Goal: Information Seeking & Learning: Learn about a topic

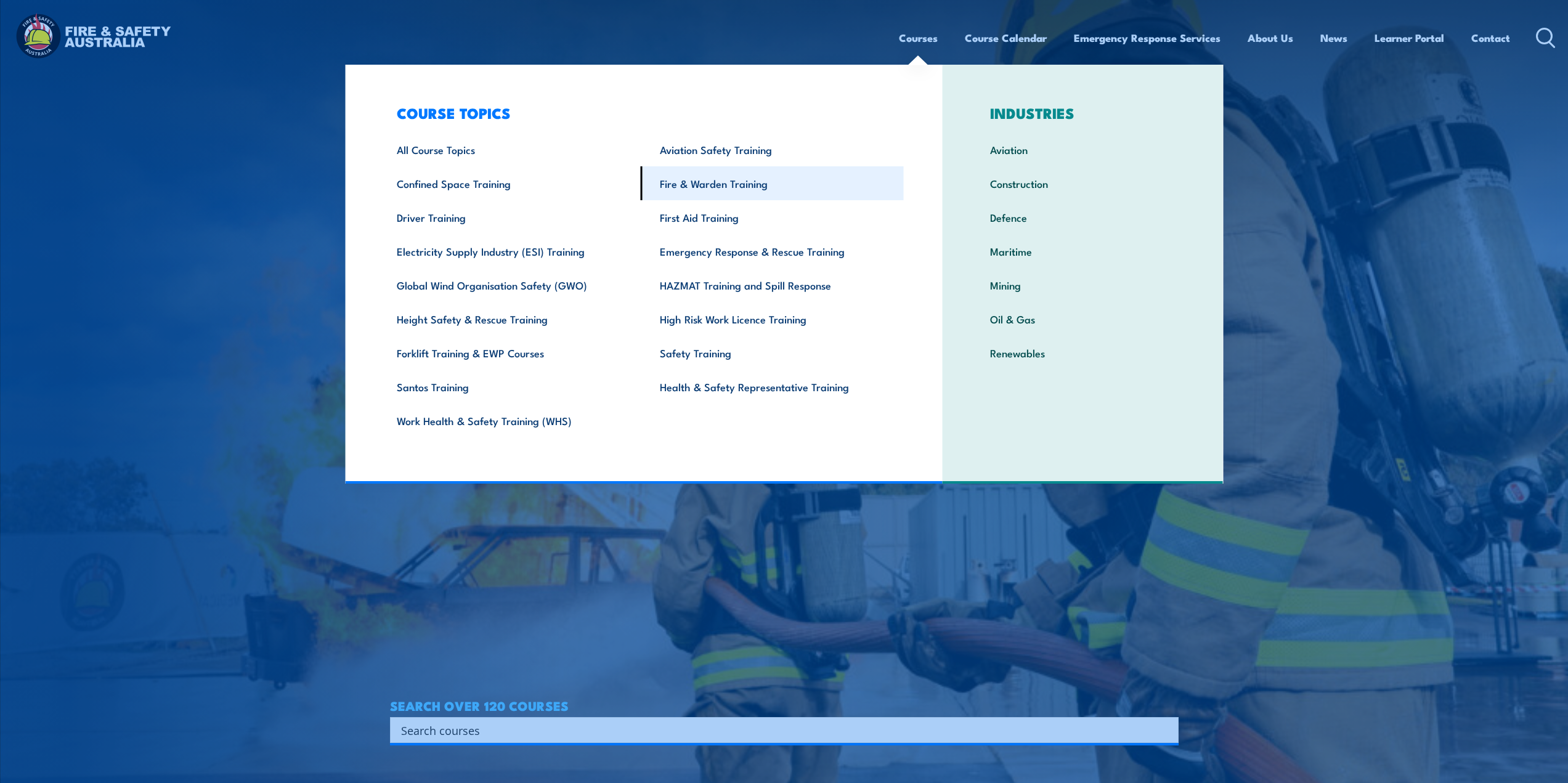
click at [712, 181] on link "Fire & Warden Training" at bounding box center [772, 183] width 263 height 34
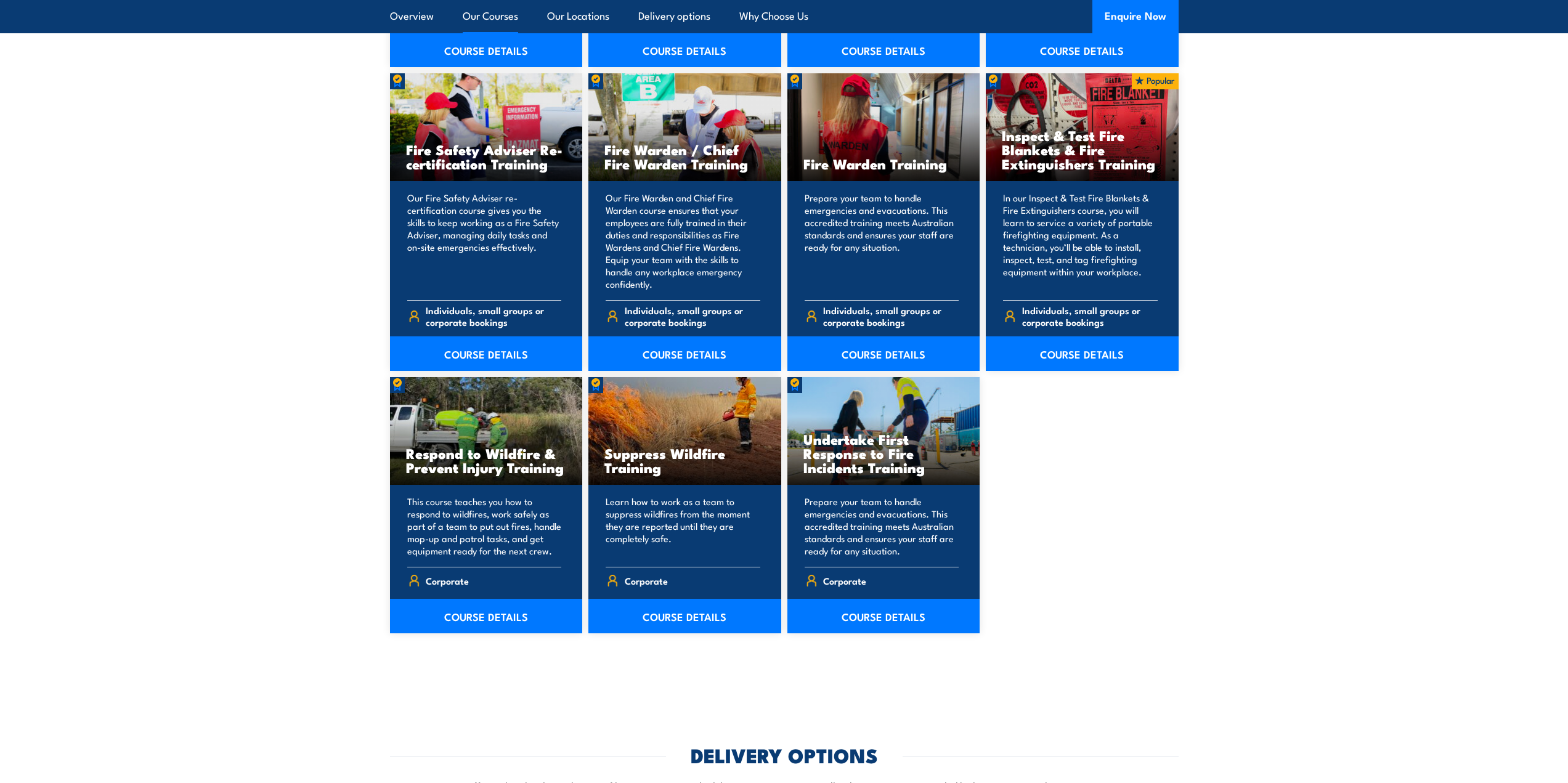
scroll to position [1417, 0]
